Goal: Find specific page/section: Find specific page/section

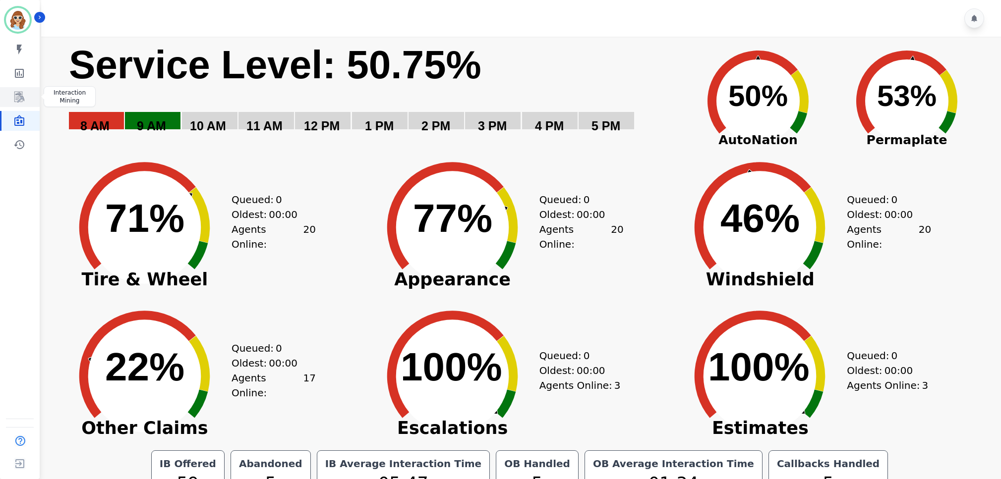
click at [18, 96] on icon "Sidebar" at bounding box center [19, 97] width 12 height 12
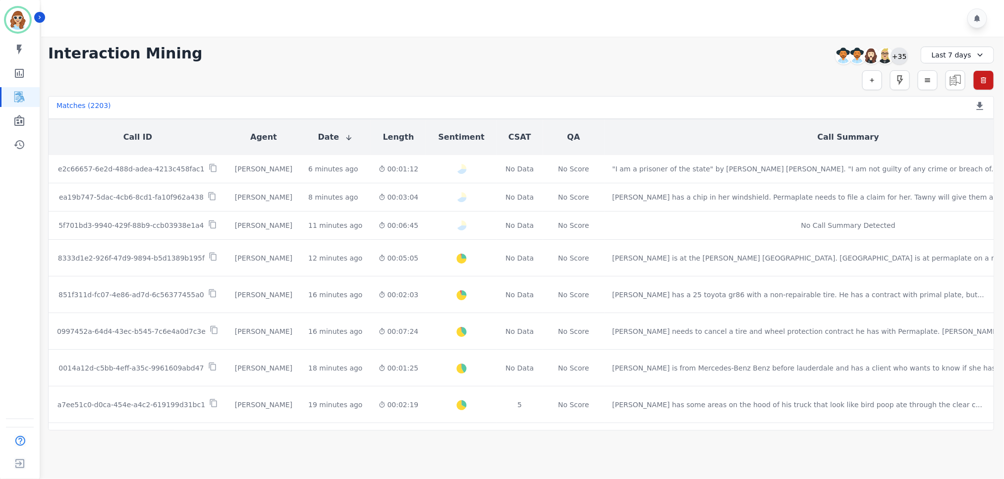
click at [903, 57] on div "+35" at bounding box center [899, 56] width 17 height 17
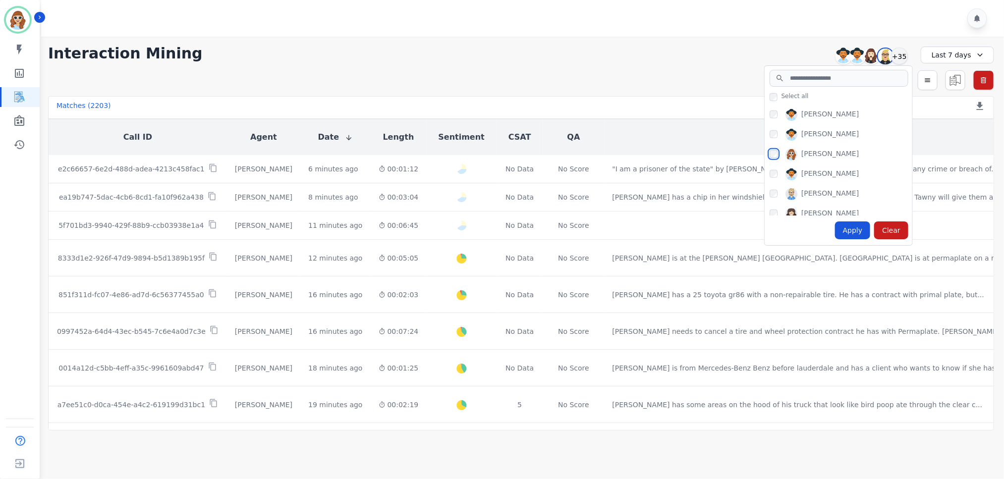
scroll to position [521, 0]
click at [857, 228] on div "Apply" at bounding box center [853, 231] width 36 height 18
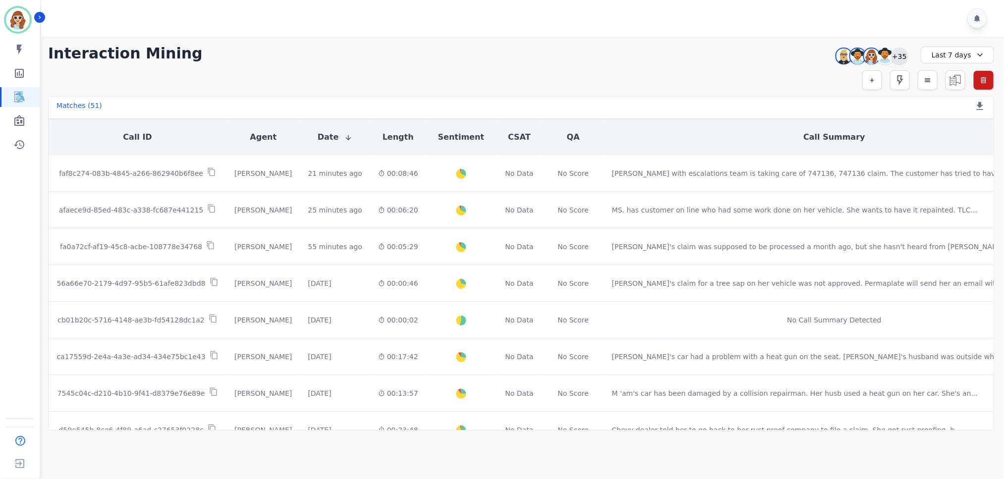
click at [900, 54] on div "+35" at bounding box center [899, 56] width 17 height 17
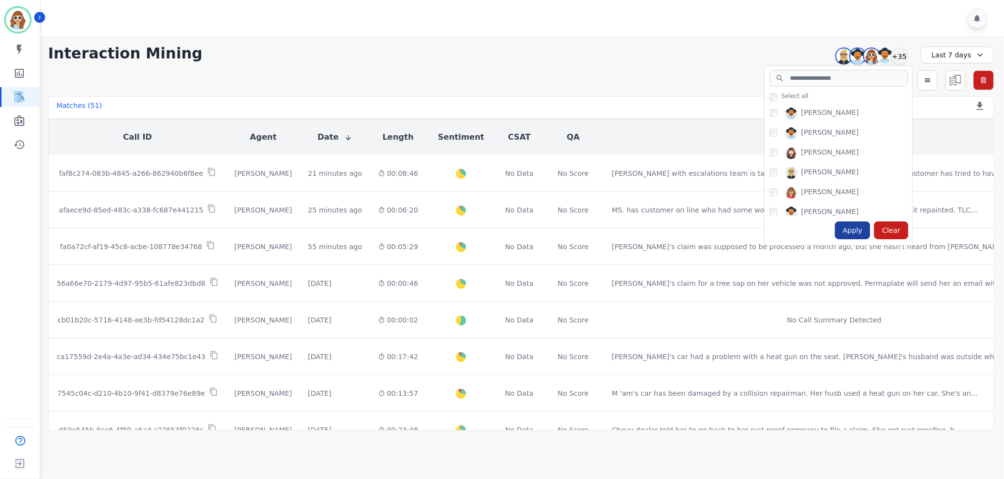
click at [858, 231] on div "Apply" at bounding box center [853, 231] width 36 height 18
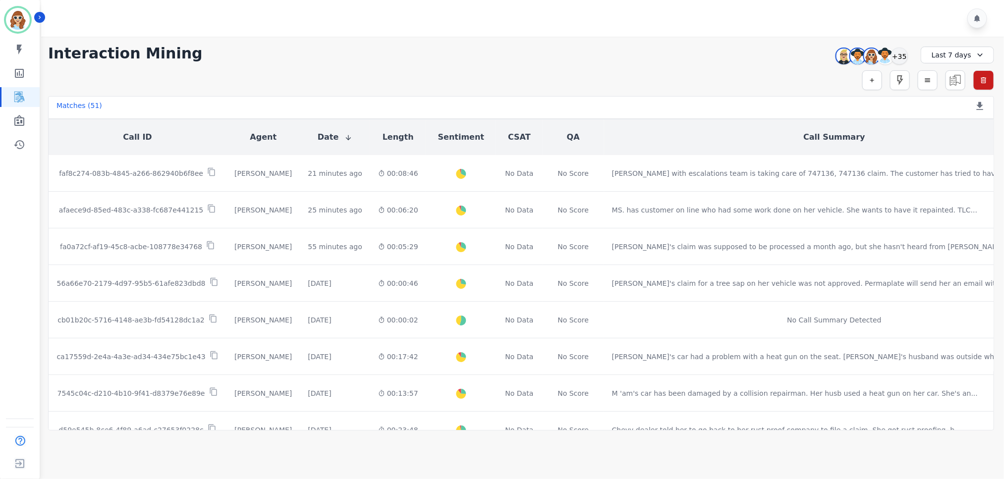
drag, startPoint x: 898, startPoint y: 58, endPoint x: 895, endPoint y: 64, distance: 6.7
click at [898, 58] on div "+35" at bounding box center [899, 56] width 17 height 17
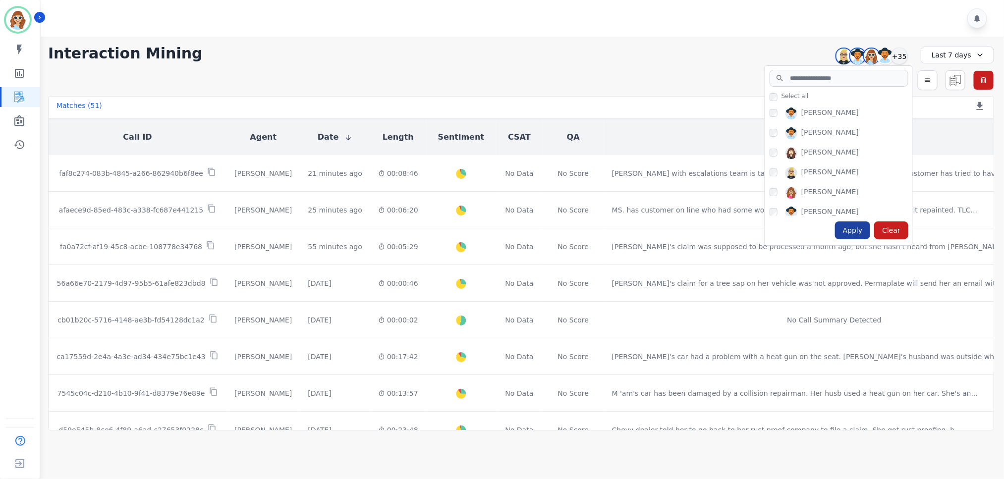
click at [851, 228] on div "Apply" at bounding box center [853, 231] width 36 height 18
